Goal: Information Seeking & Learning: Find specific fact

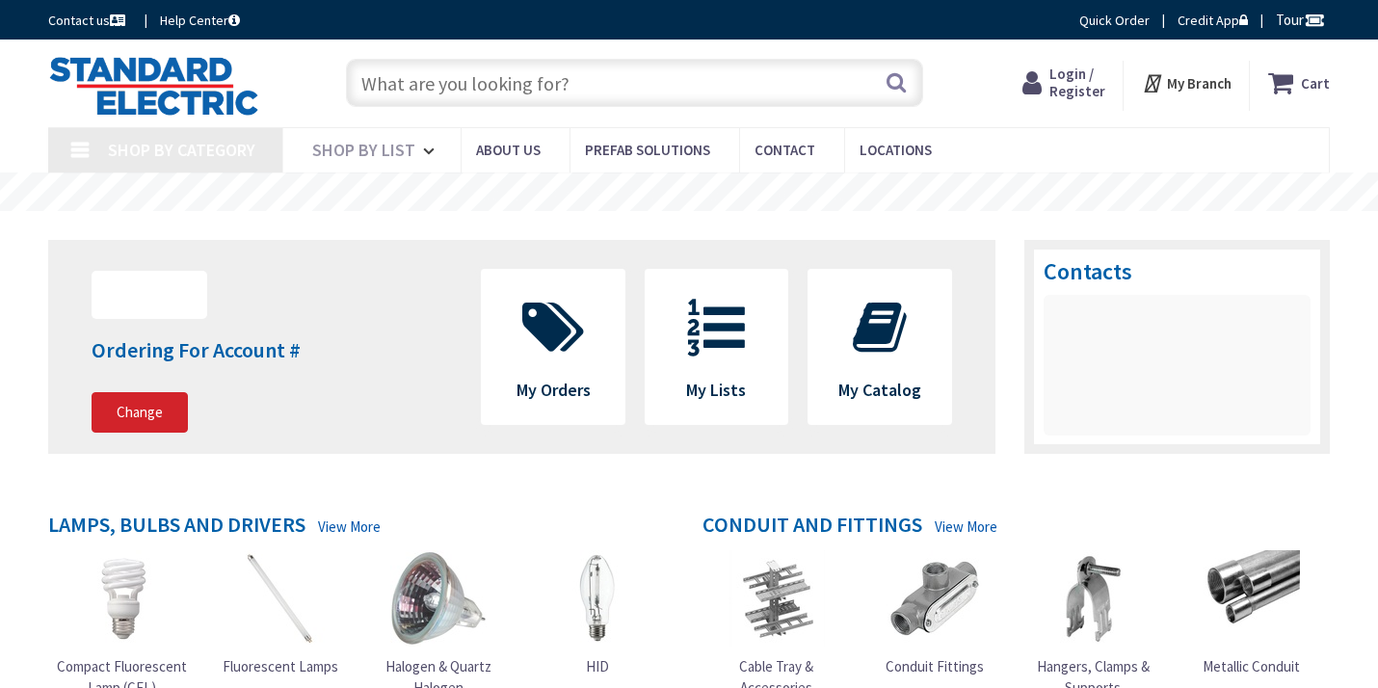
type input "[PERSON_NAME][GEOGRAPHIC_DATA]"
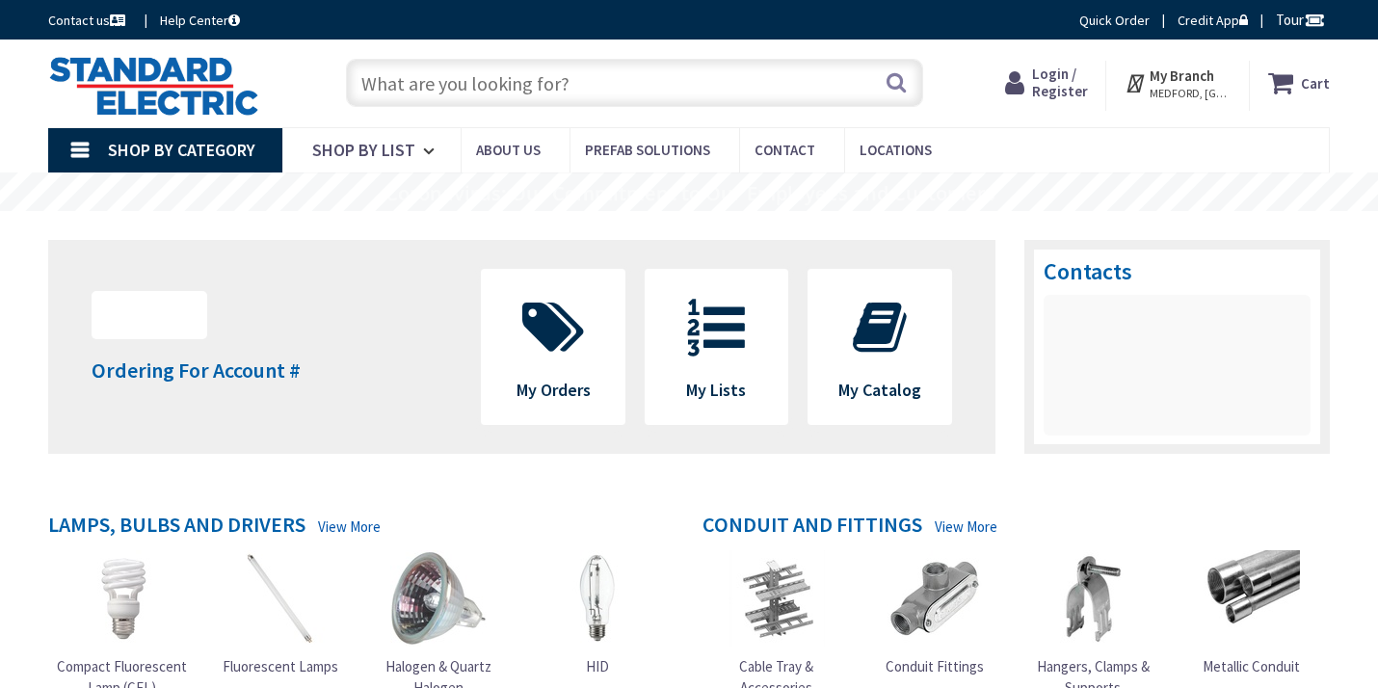
click at [596, 89] on input "text" at bounding box center [634, 83] width 577 height 48
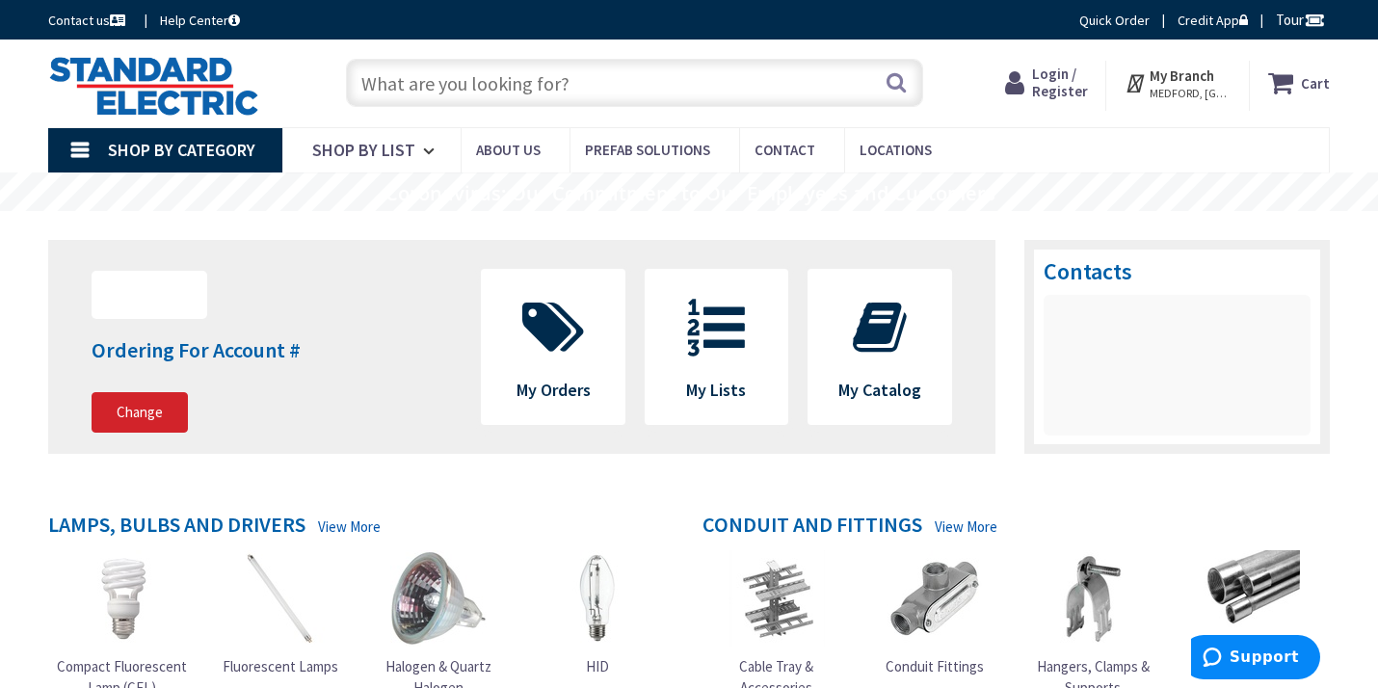
paste input "[PERSON_NAME] A8824RT"
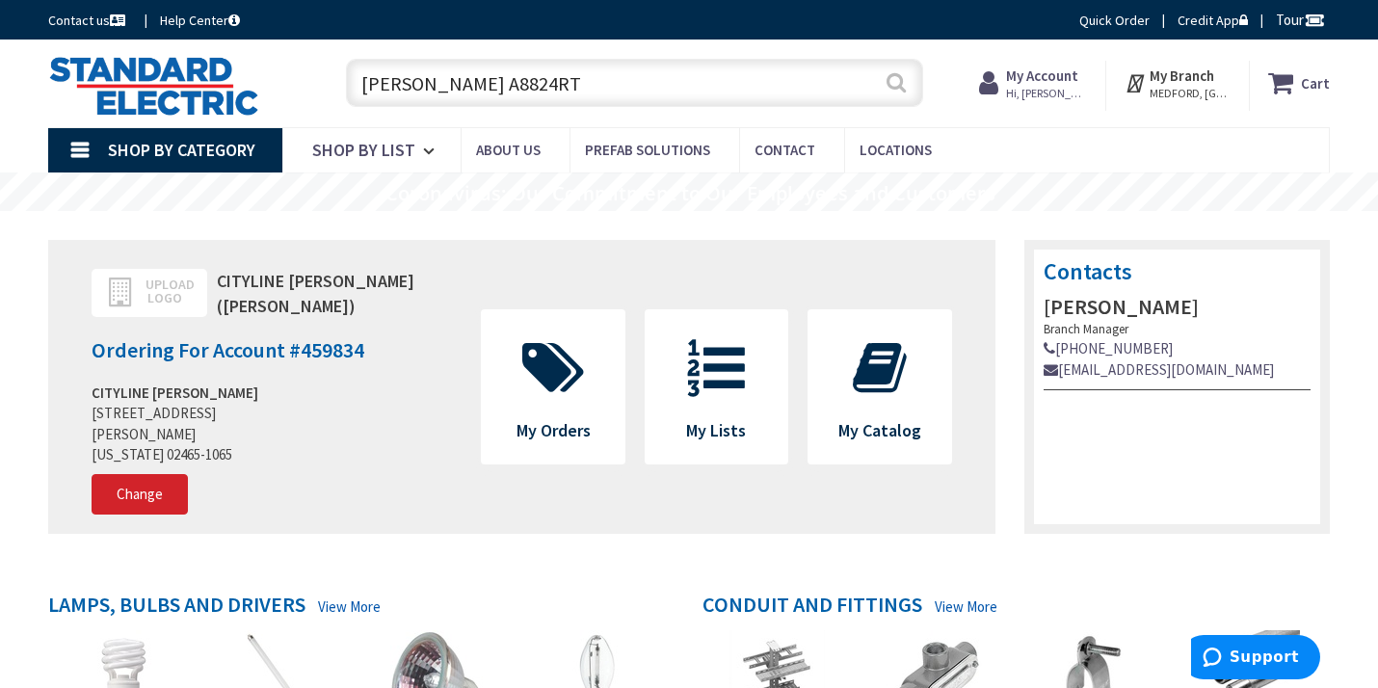
type input "[PERSON_NAME] A8824RT"
click at [899, 84] on button "Search" at bounding box center [896, 82] width 25 height 43
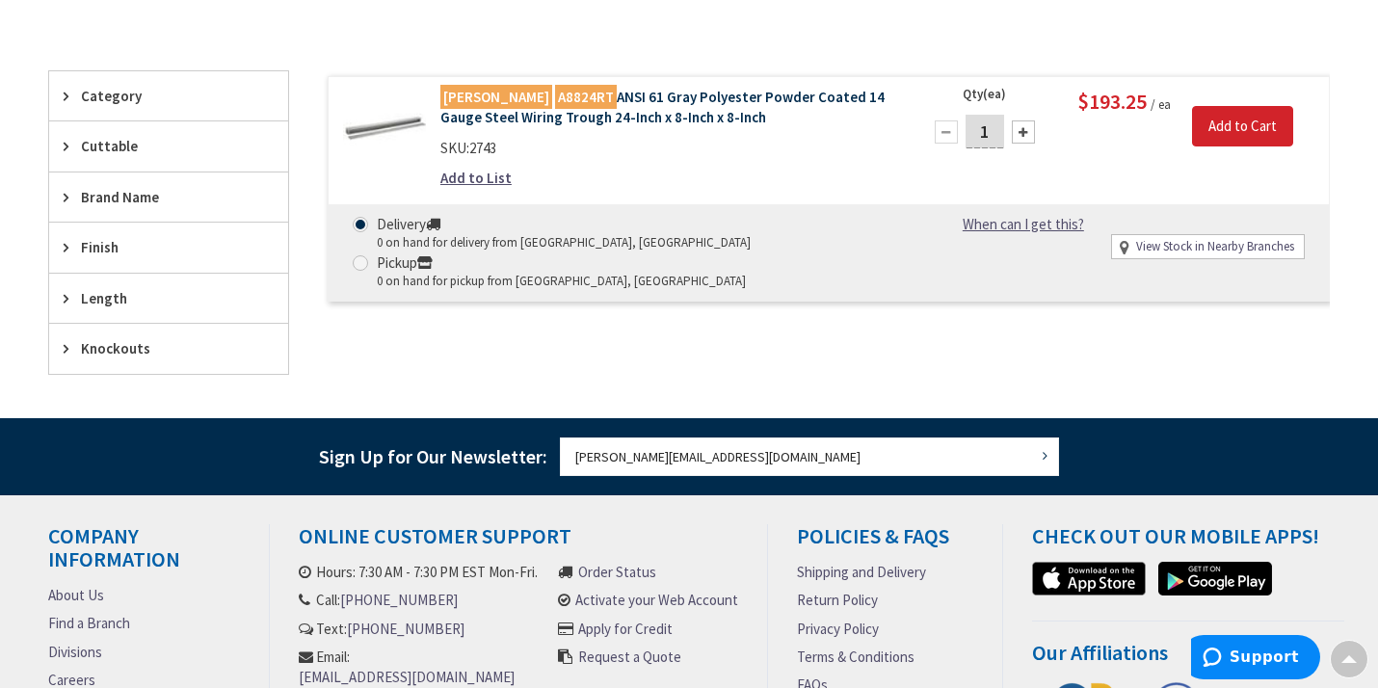
scroll to position [485, 0]
